Goal: Transaction & Acquisition: Purchase product/service

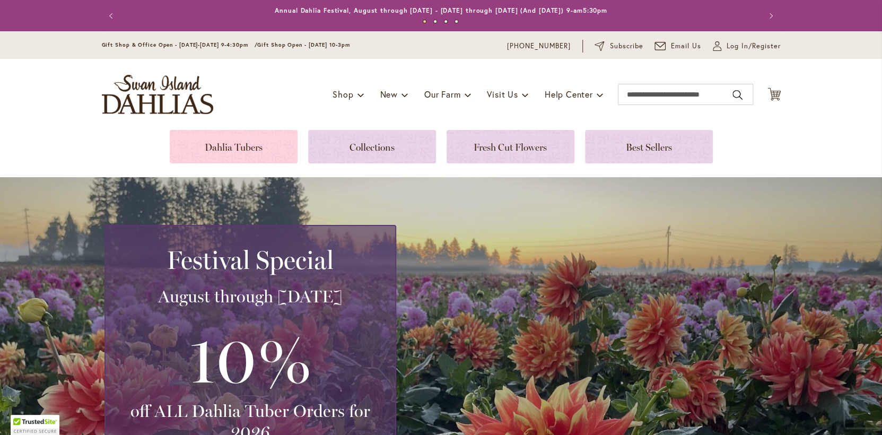
click at [233, 148] on link at bounding box center [234, 146] width 128 height 33
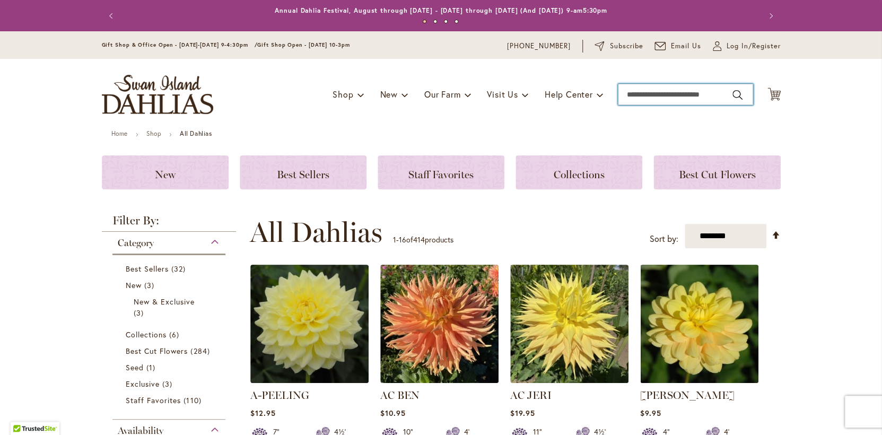
click at [681, 95] on input "Search" at bounding box center [685, 94] width 135 height 21
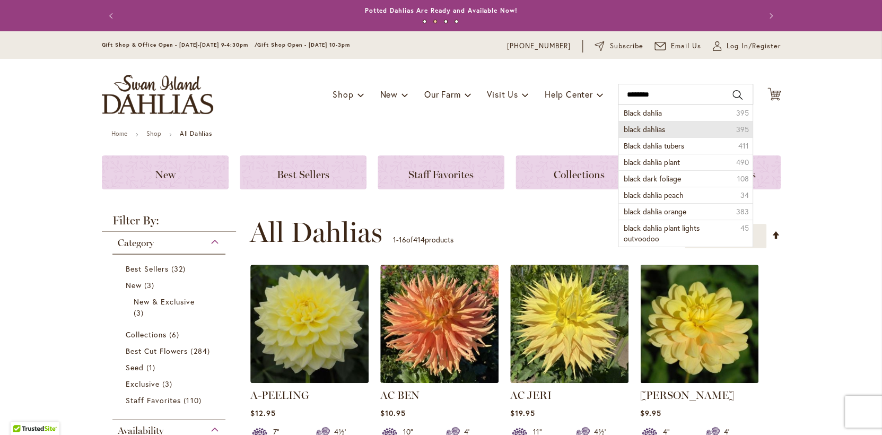
click at [657, 126] on span "black dahlias" at bounding box center [644, 129] width 41 height 10
type input "**********"
